Goal: Navigation & Orientation: Find specific page/section

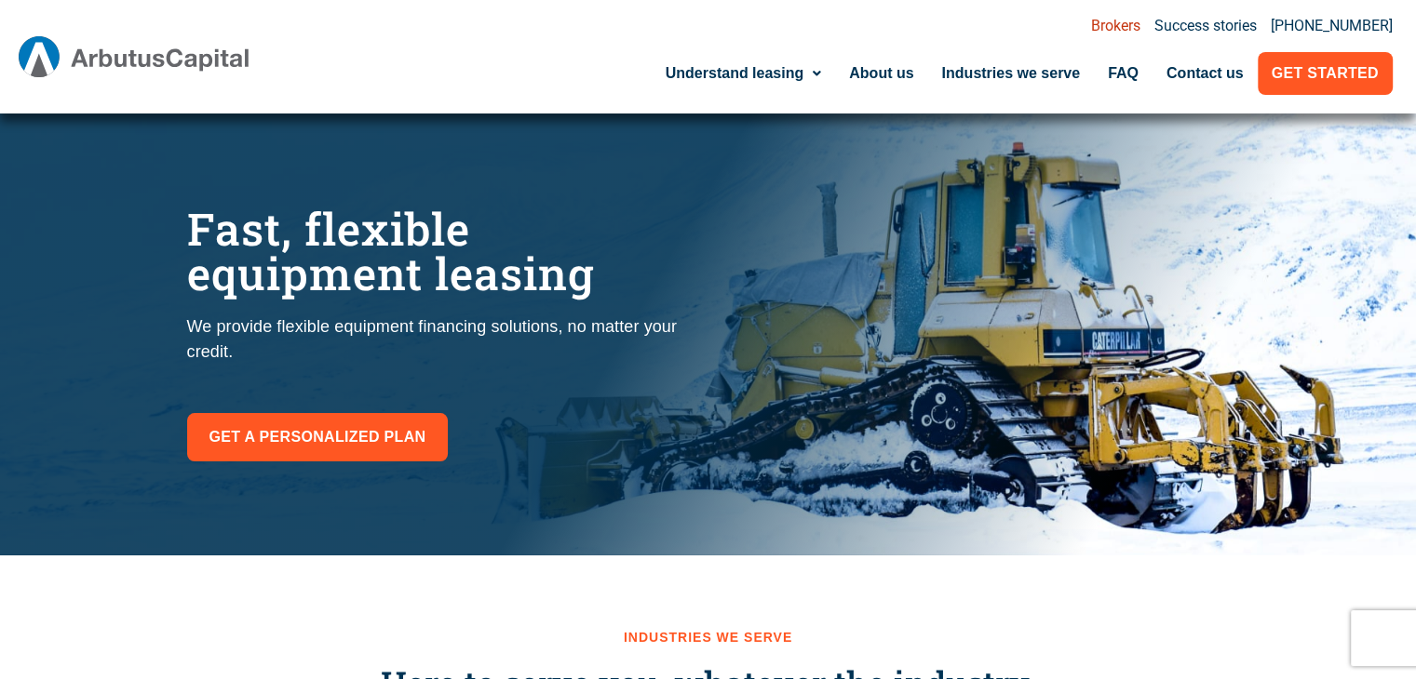
click at [1139, 23] on link "Brokers" at bounding box center [1115, 26] width 49 height 15
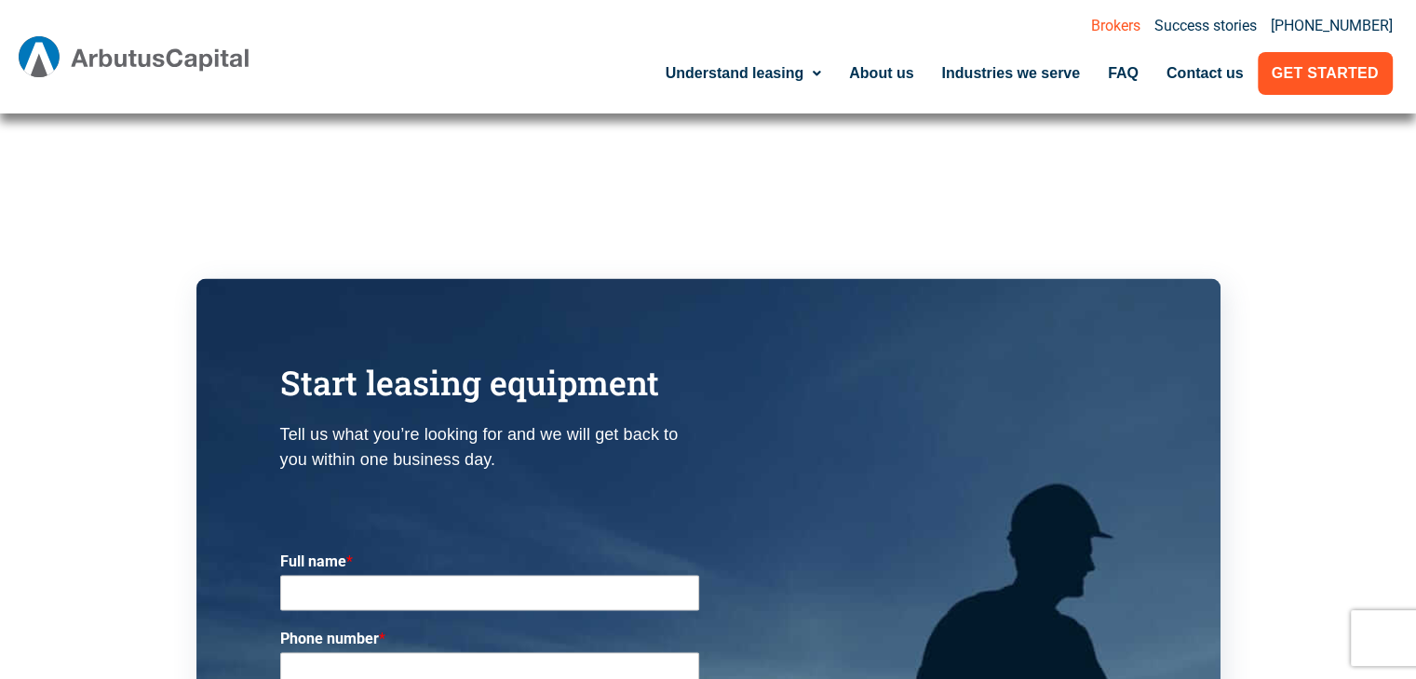
scroll to position [3303, 0]
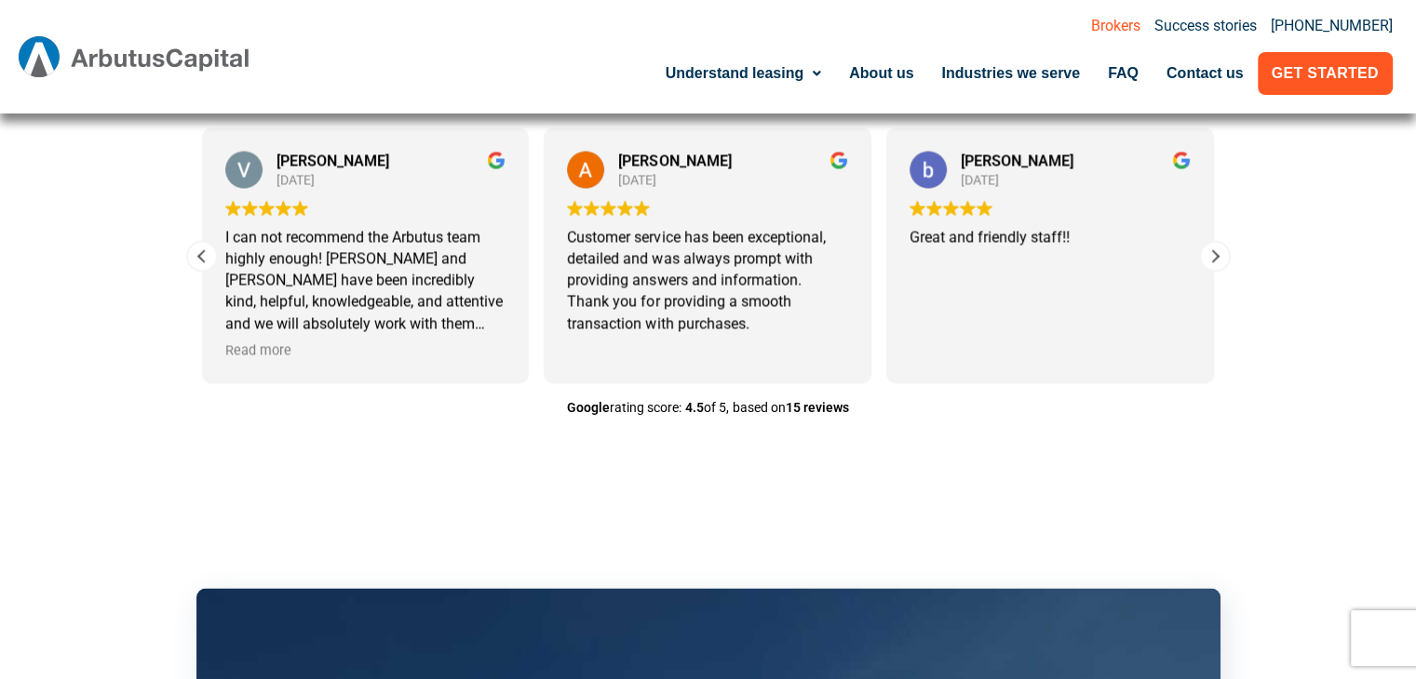
drag, startPoint x: 1415, startPoint y: 444, endPoint x: 1419, endPoint y: 492, distance: 48.5
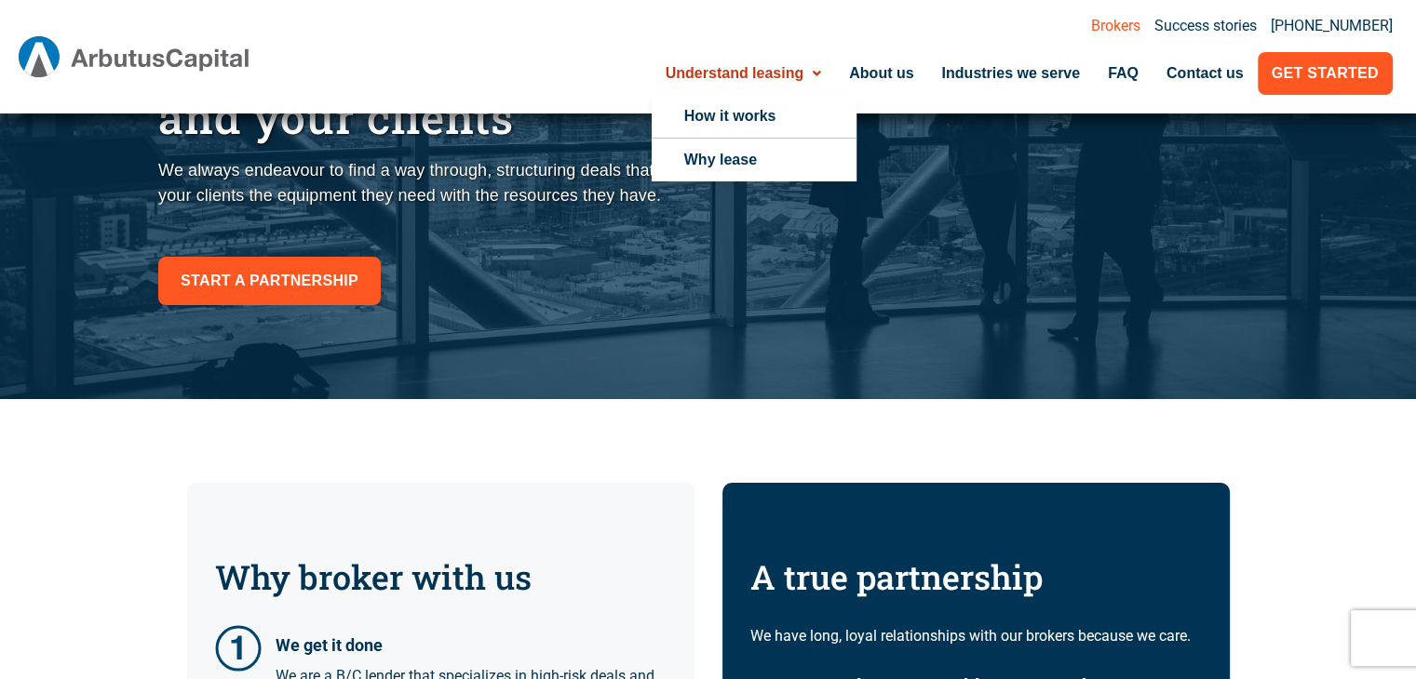
scroll to position [0, 0]
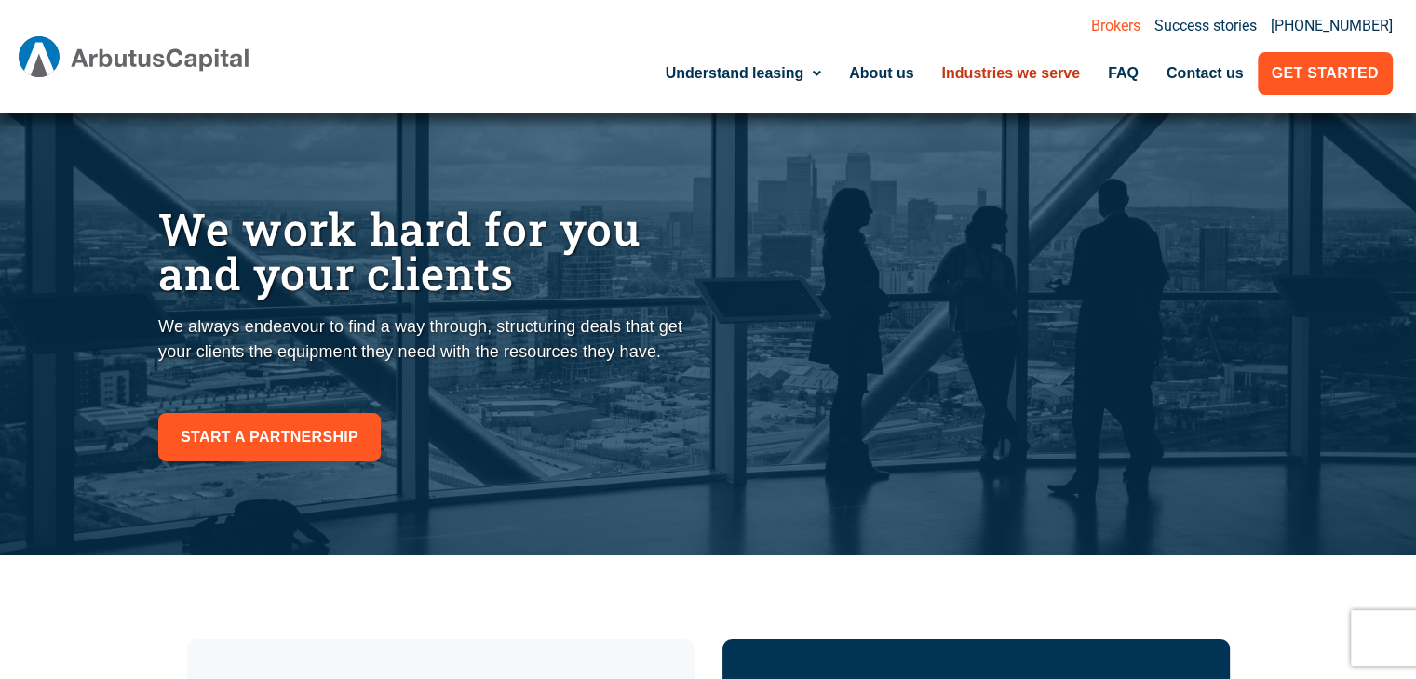
click at [1015, 83] on link "Industries we serve" at bounding box center [1010, 73] width 167 height 43
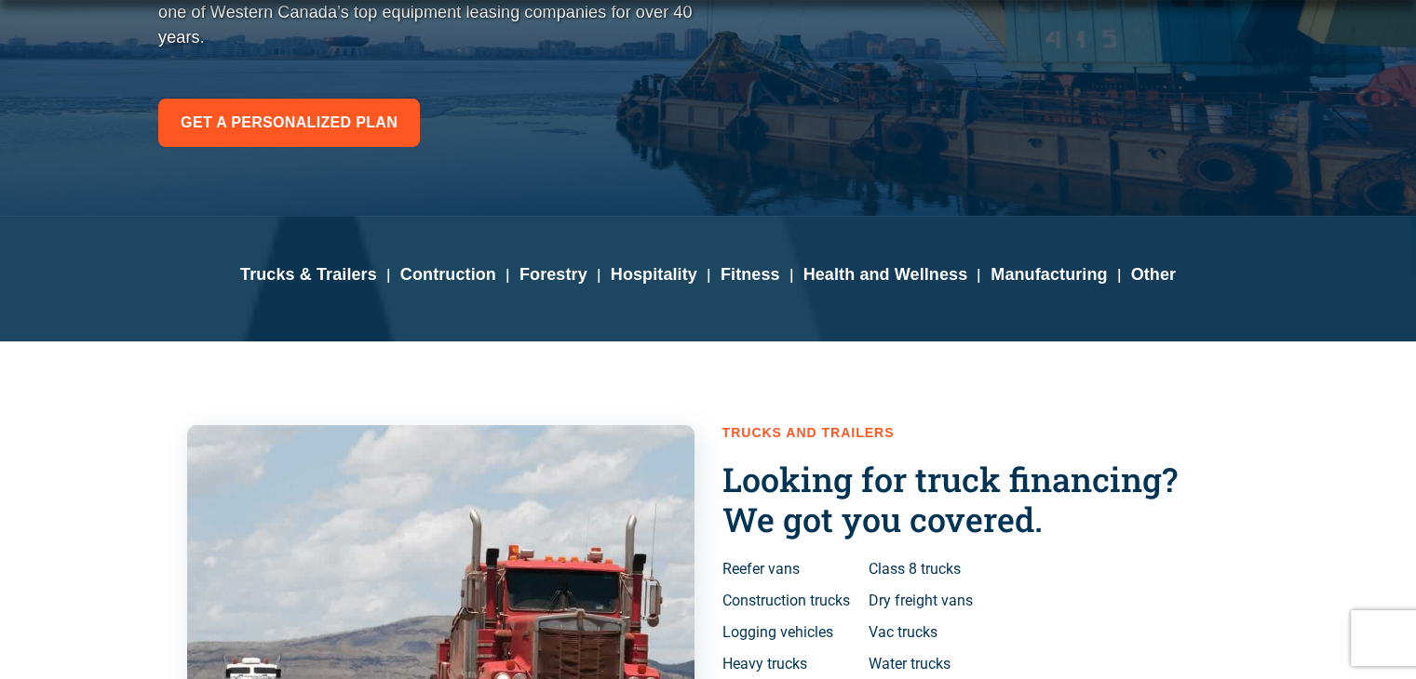
scroll to position [372, 0]
